Goal: Information Seeking & Learning: Learn about a topic

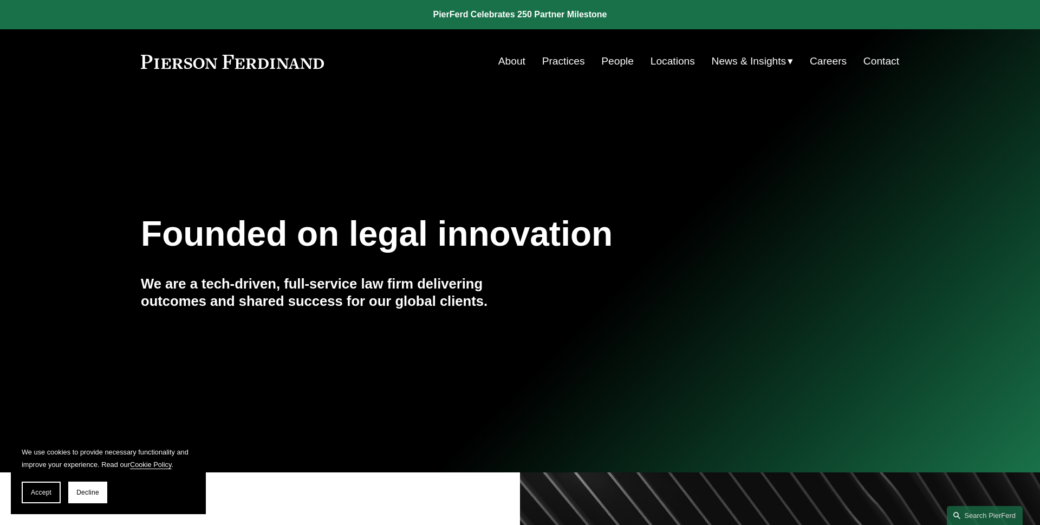
click at [37, 483] on button "Accept" at bounding box center [41, 492] width 39 height 22
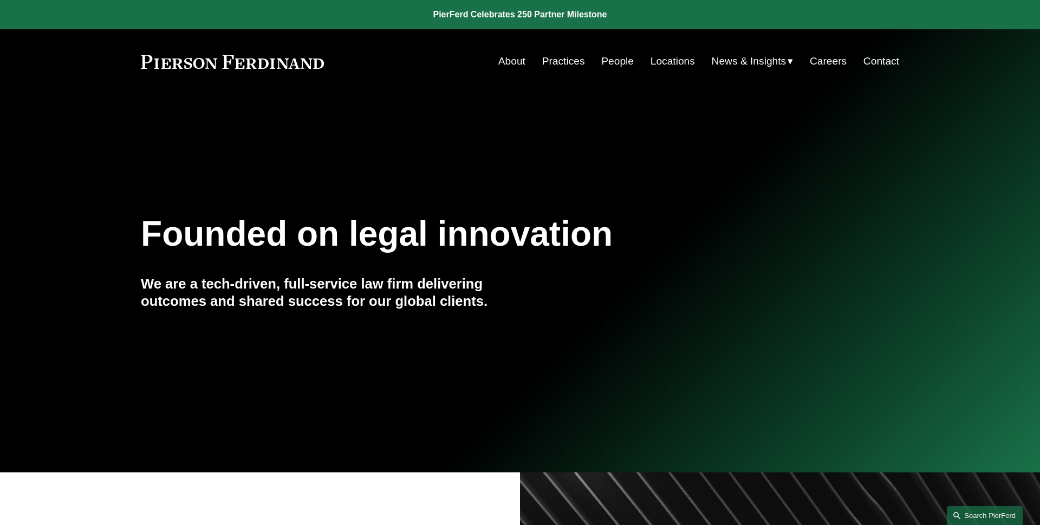
click at [973, 518] on link "Search this site" at bounding box center [985, 515] width 76 height 19
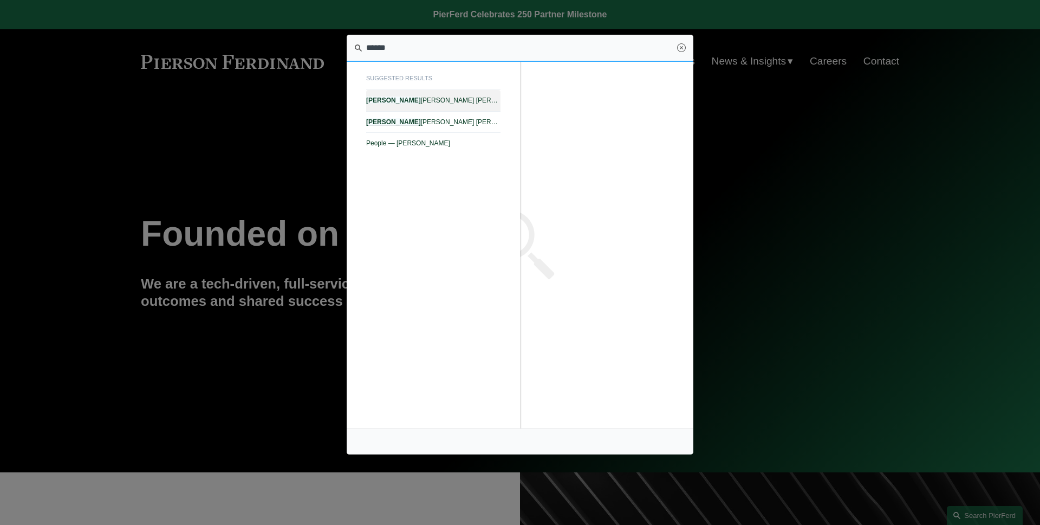
click at [485, 104] on span "Giovanni D. Antonucci Di Cesare — Pierson Ferdinand LLP" at bounding box center [433, 100] width 134 height 8
type input "******"
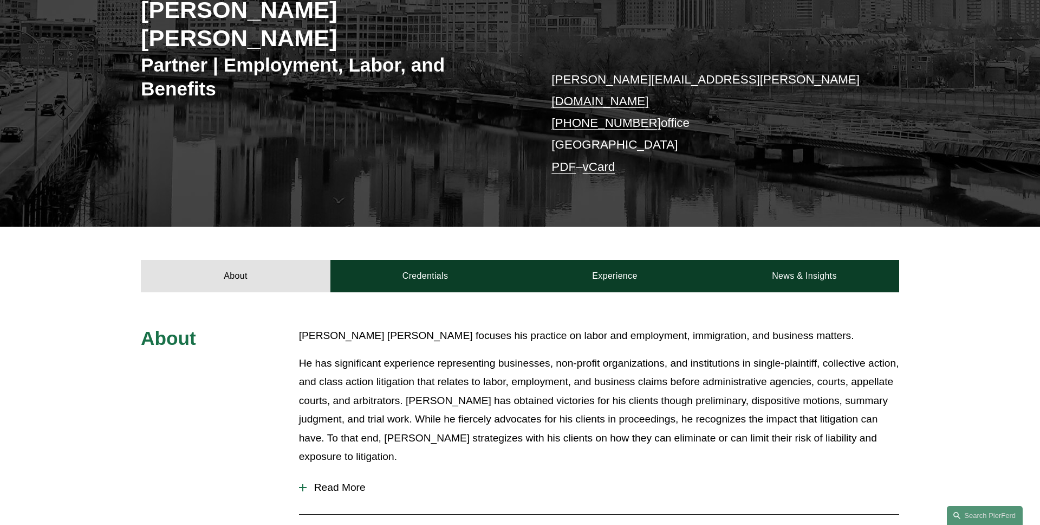
scroll to position [210, 0]
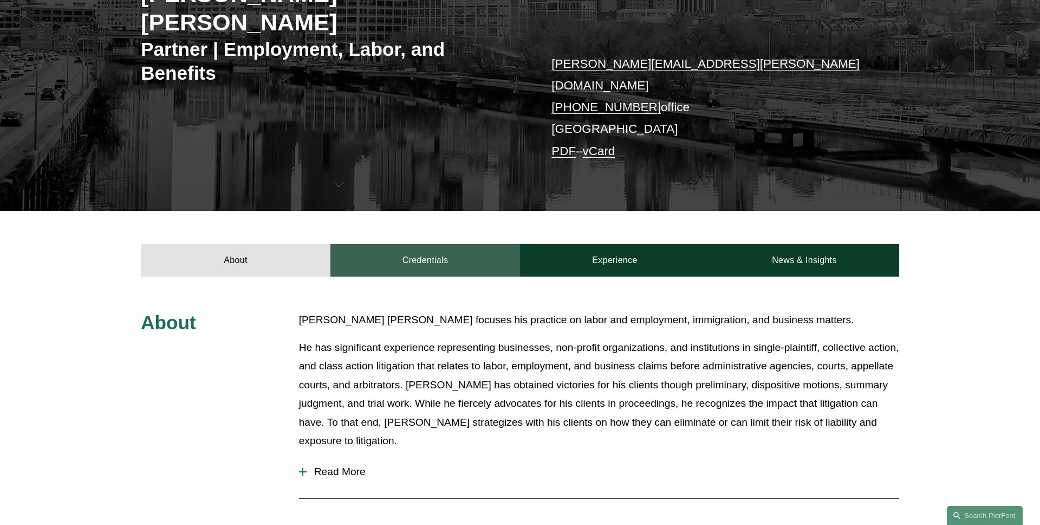
click at [423, 244] on link "Credentials" at bounding box center [426, 260] width 190 height 33
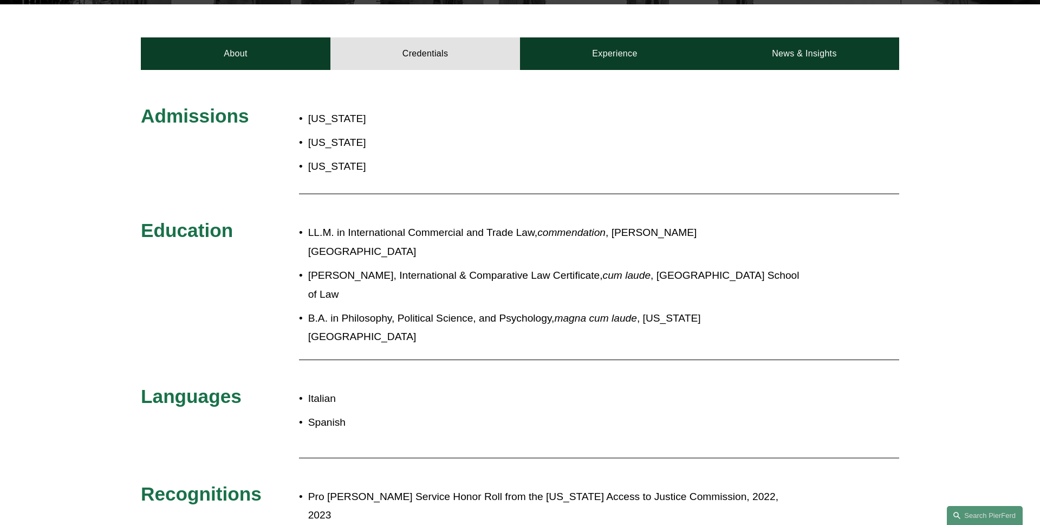
scroll to position [0, 0]
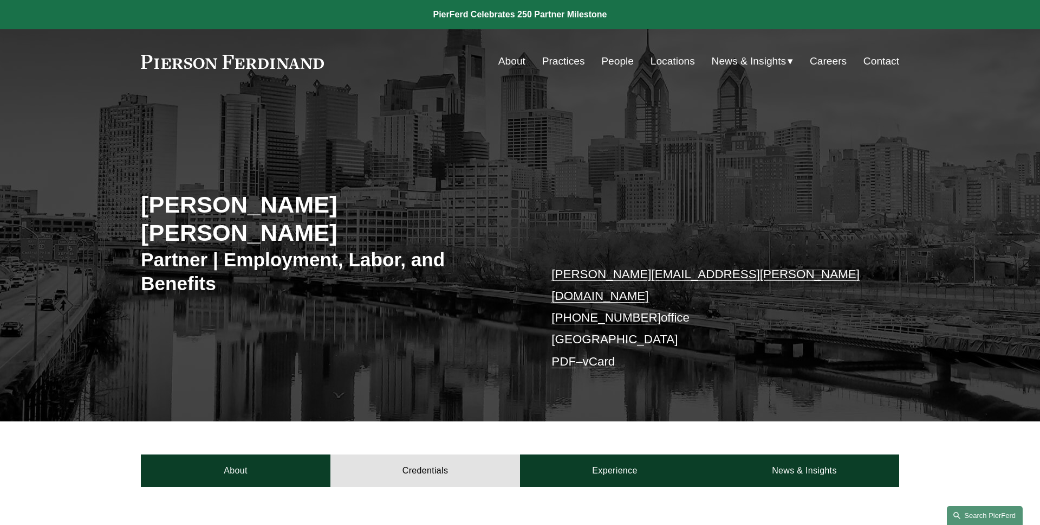
click at [981, 509] on link "Search this site" at bounding box center [985, 515] width 76 height 19
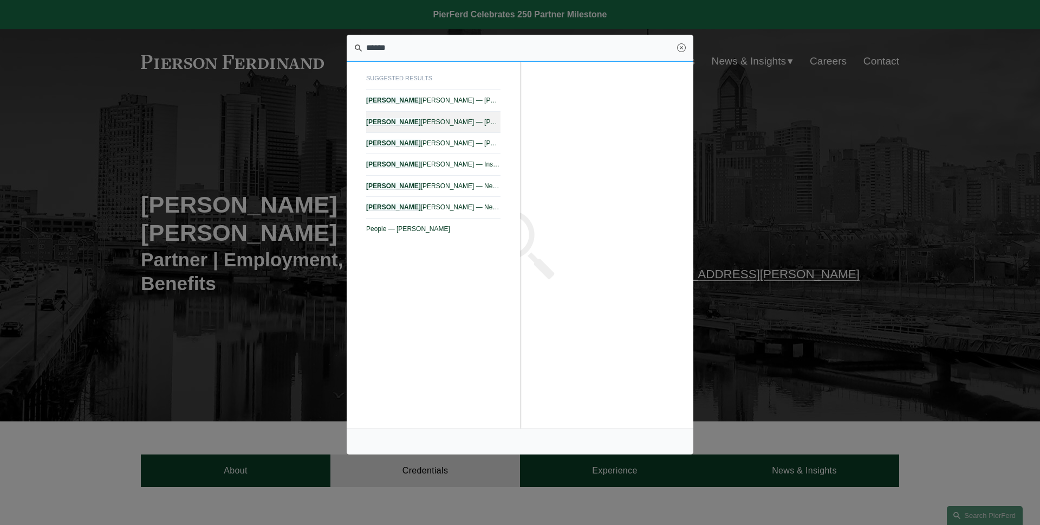
click at [469, 124] on span "Thomas F. Morante — Pierson Ferdinand LLP" at bounding box center [433, 122] width 134 height 8
type input "******"
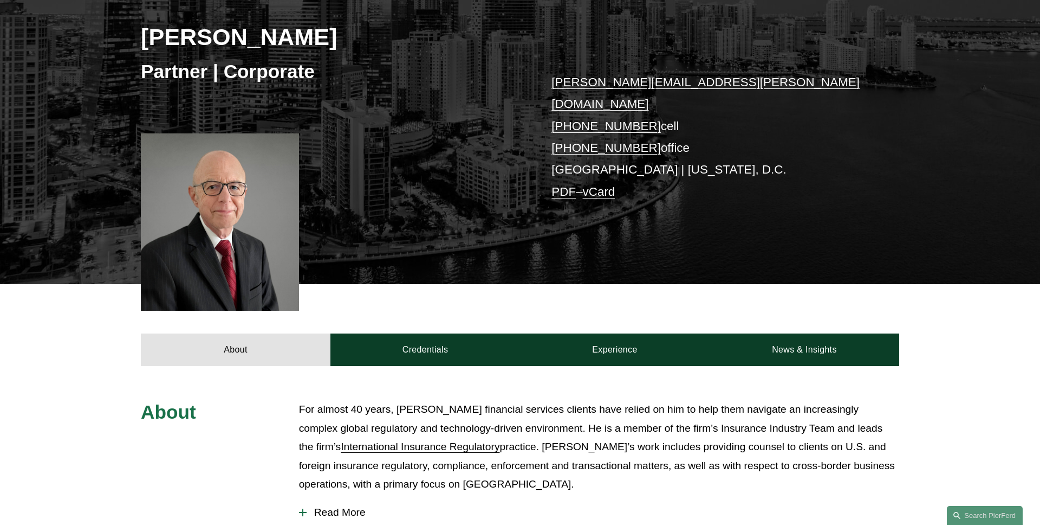
scroll to position [275, 0]
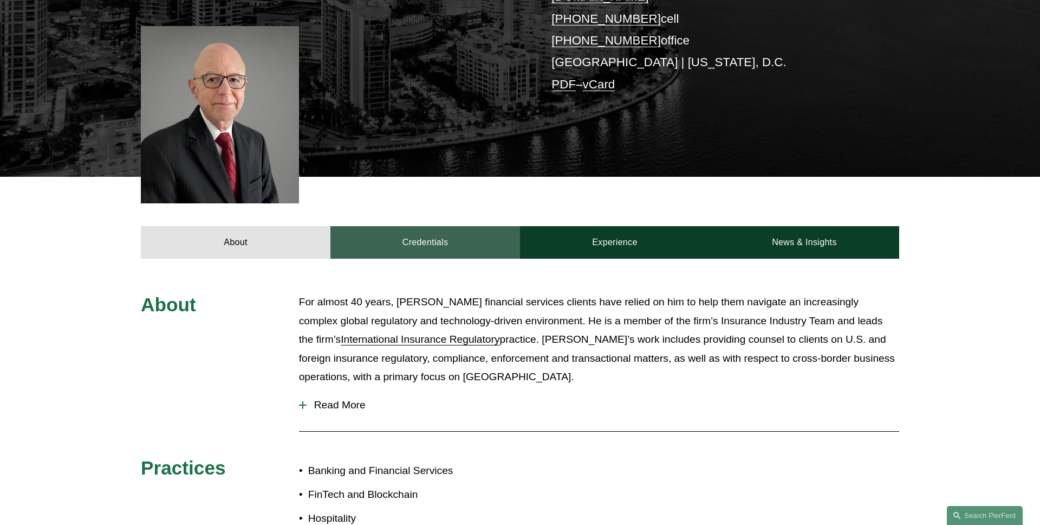
click at [413, 226] on link "Credentials" at bounding box center [426, 242] width 190 height 33
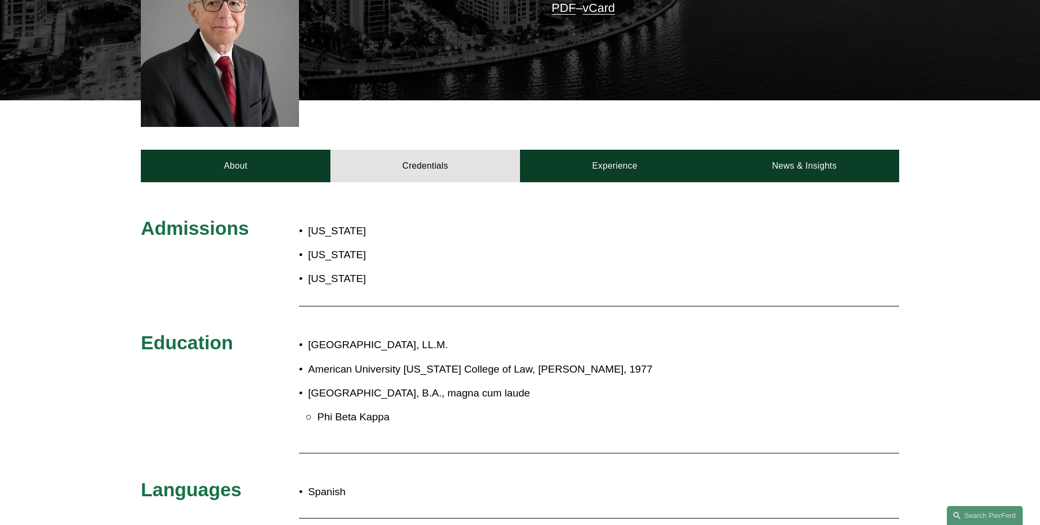
scroll to position [390, 0]
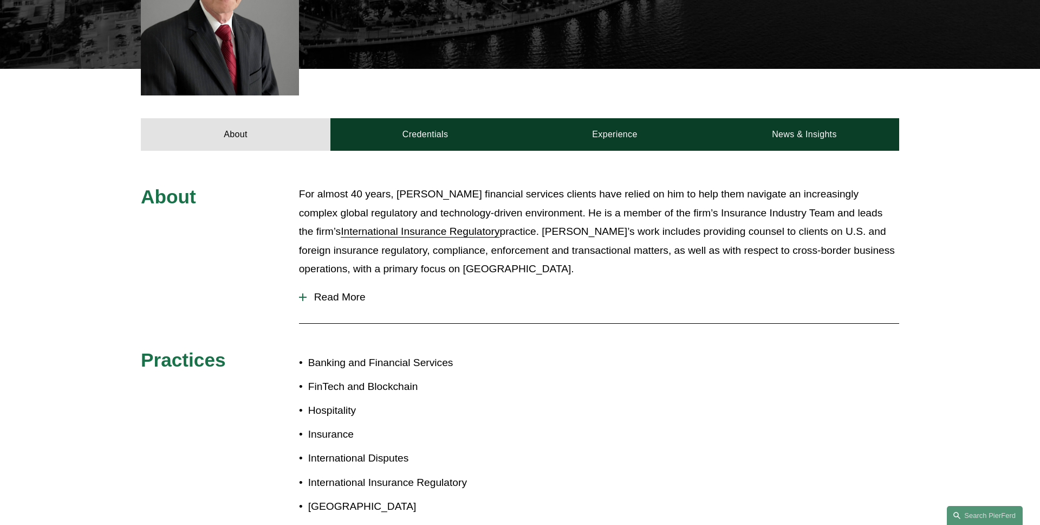
scroll to position [390, 0]
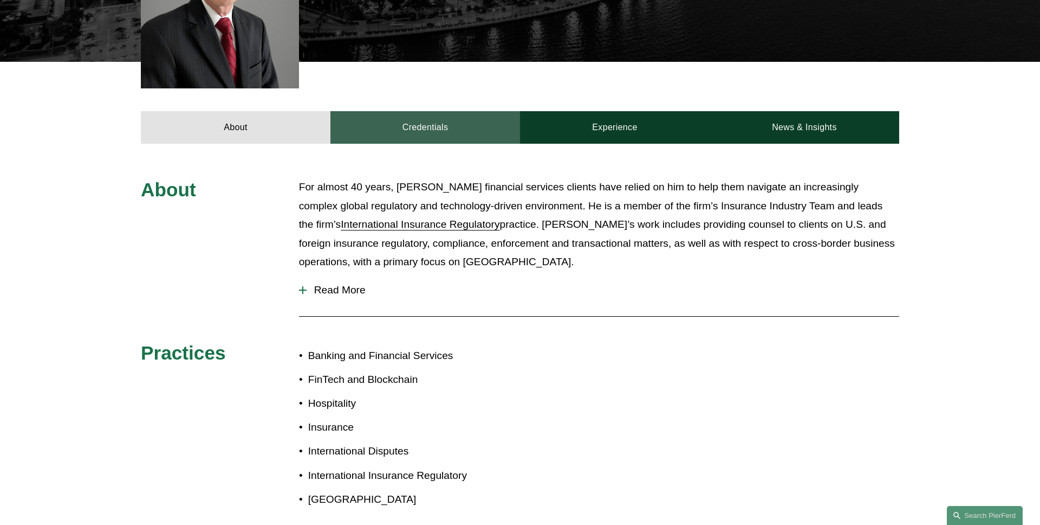
click at [389, 111] on link "Credentials" at bounding box center [426, 127] width 190 height 33
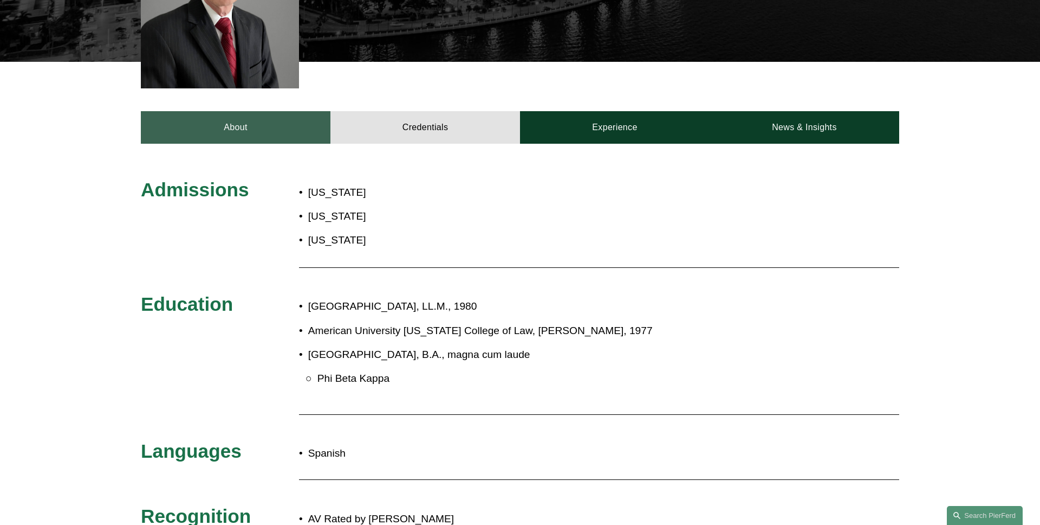
click at [238, 111] on link "About" at bounding box center [236, 127] width 190 height 33
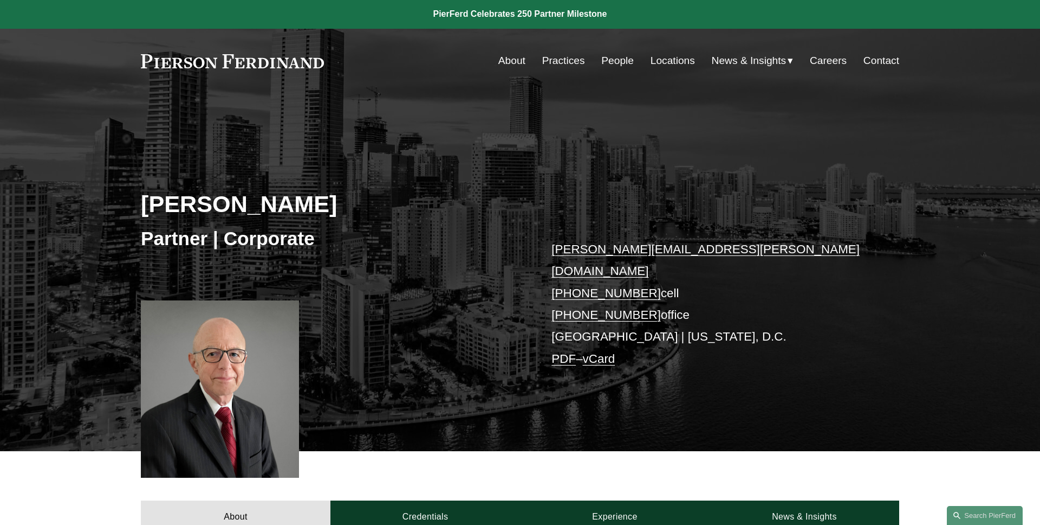
scroll to position [0, 0]
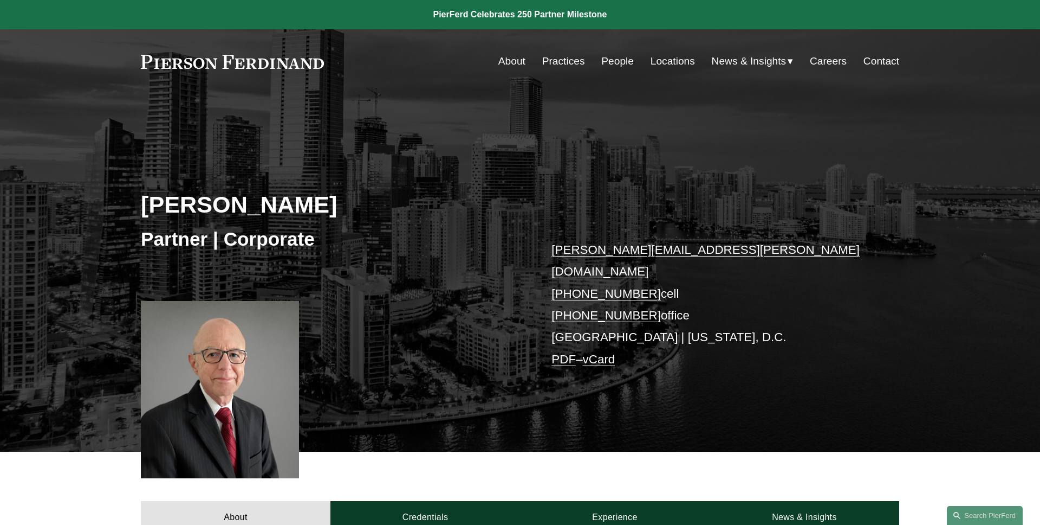
click at [120, 130] on div "[PERSON_NAME] Partner | Corporate [PERSON_NAME][EMAIL_ADDRESS][PERSON_NAME][DOM…" at bounding box center [520, 288] width 1040 height 327
